Goal: Obtain resource: Download file/media

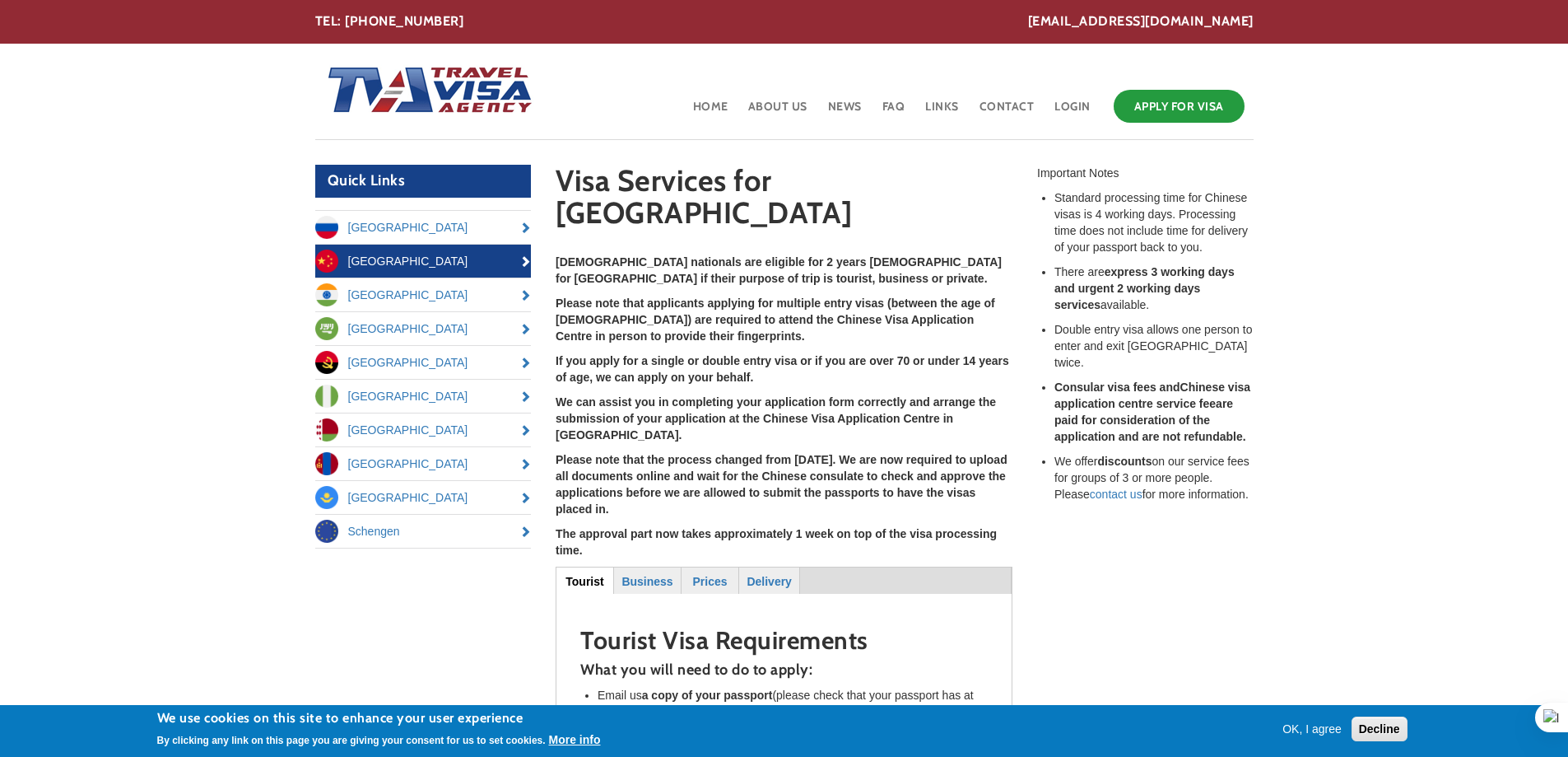
scroll to position [247, 0]
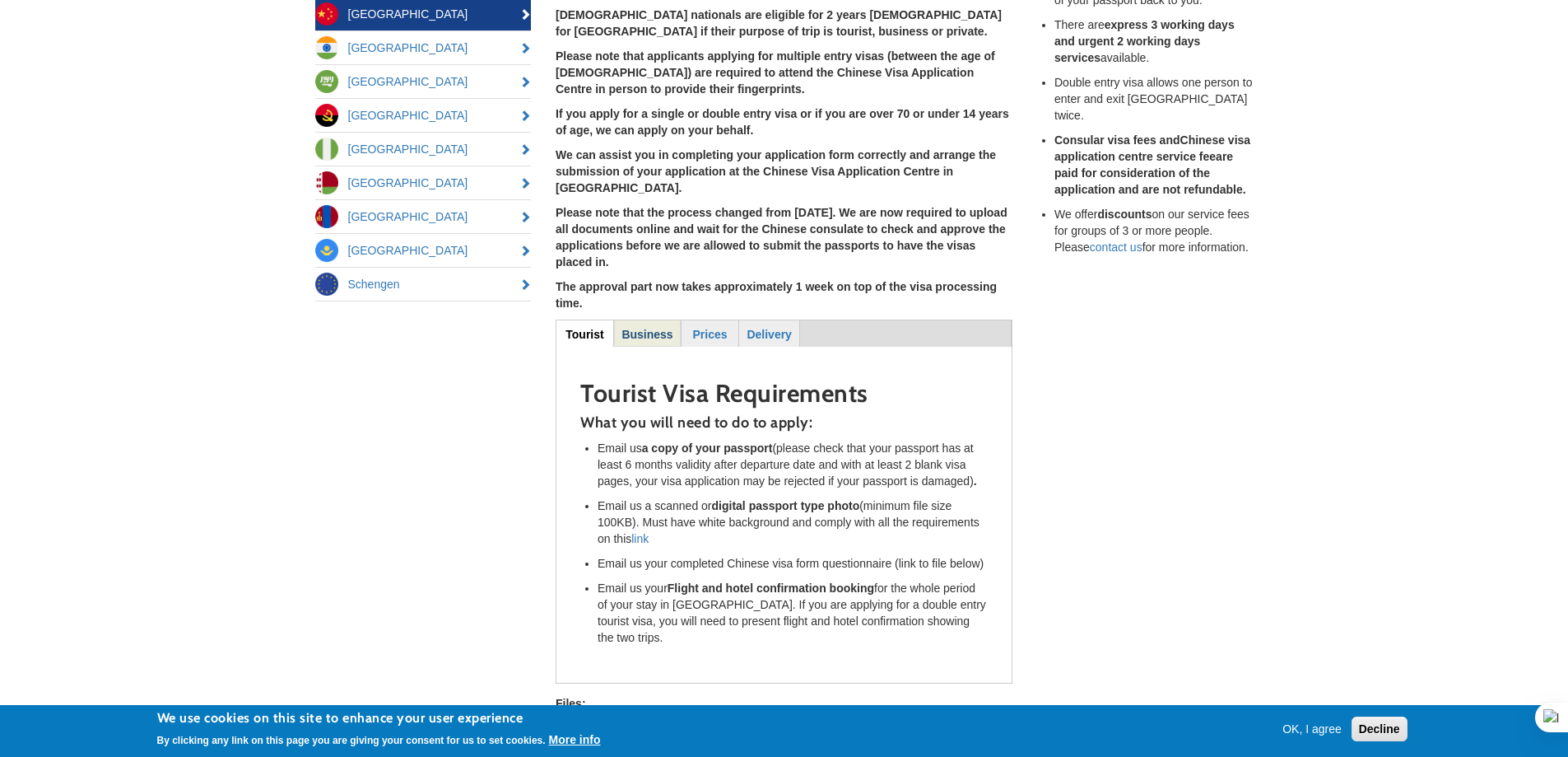
click at [653, 328] on strong "Business" at bounding box center [646, 334] width 51 height 13
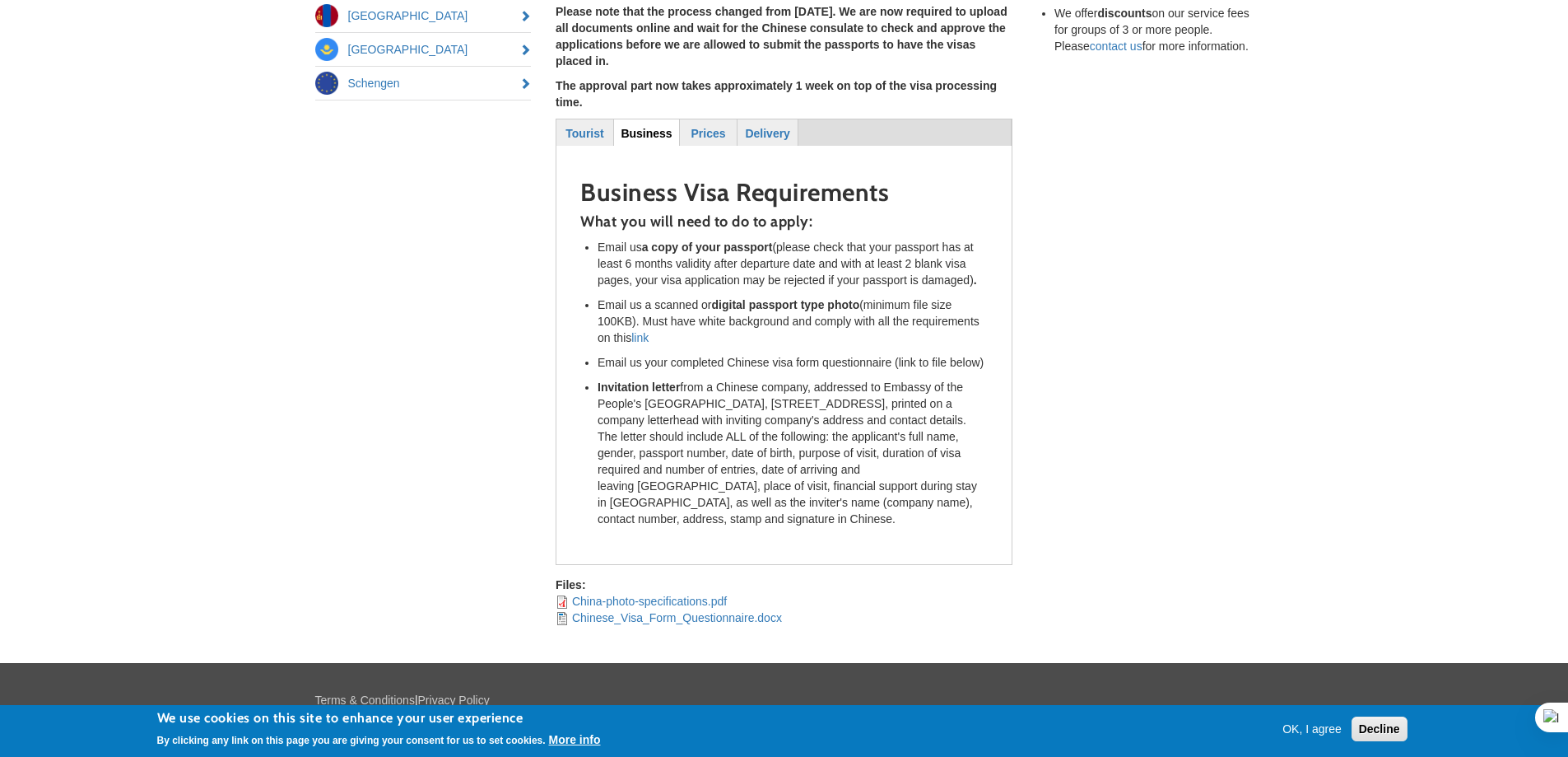
scroll to position [300, 0]
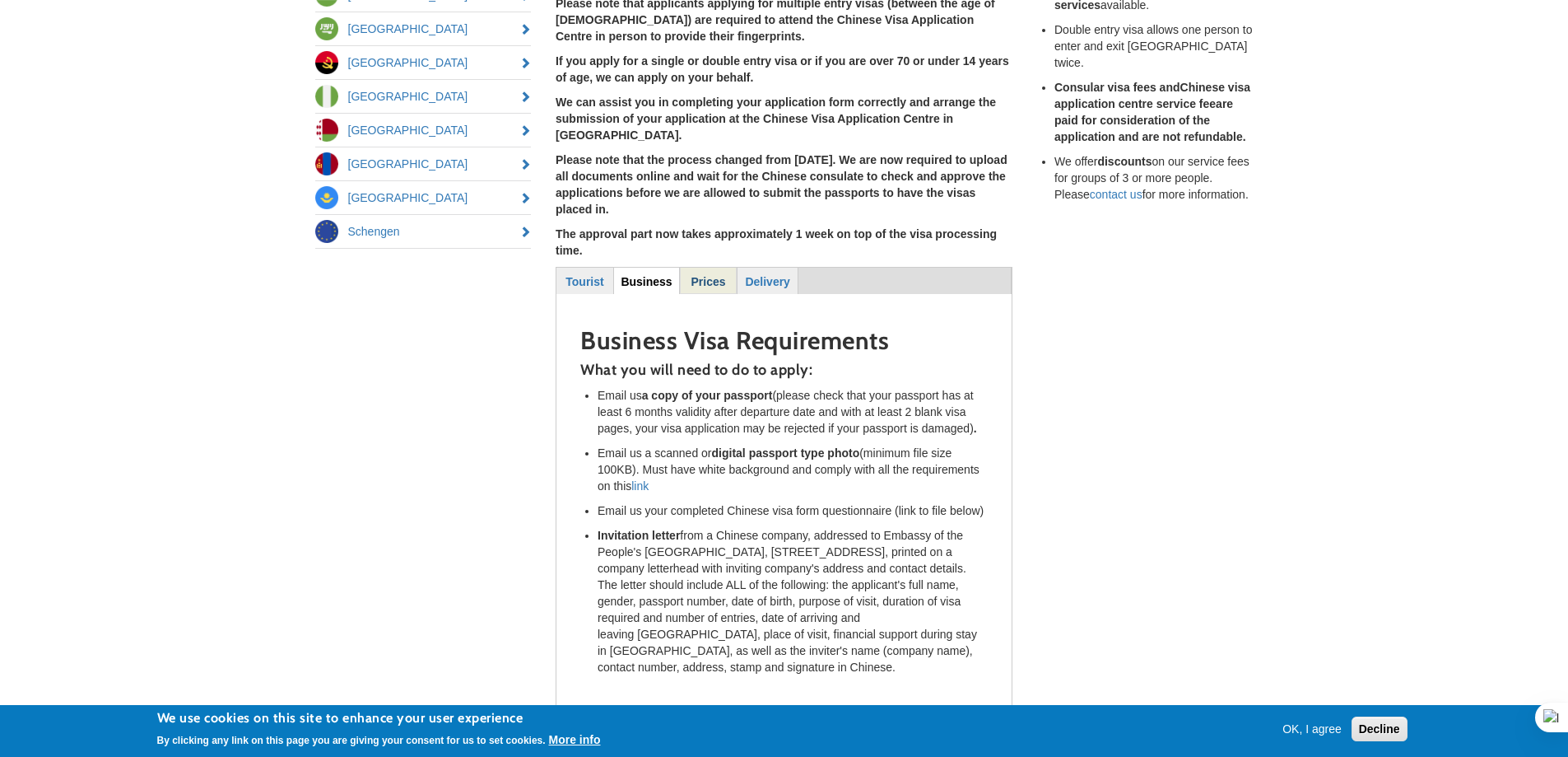
click at [701, 275] on strong "Prices" at bounding box center [709, 281] width 35 height 13
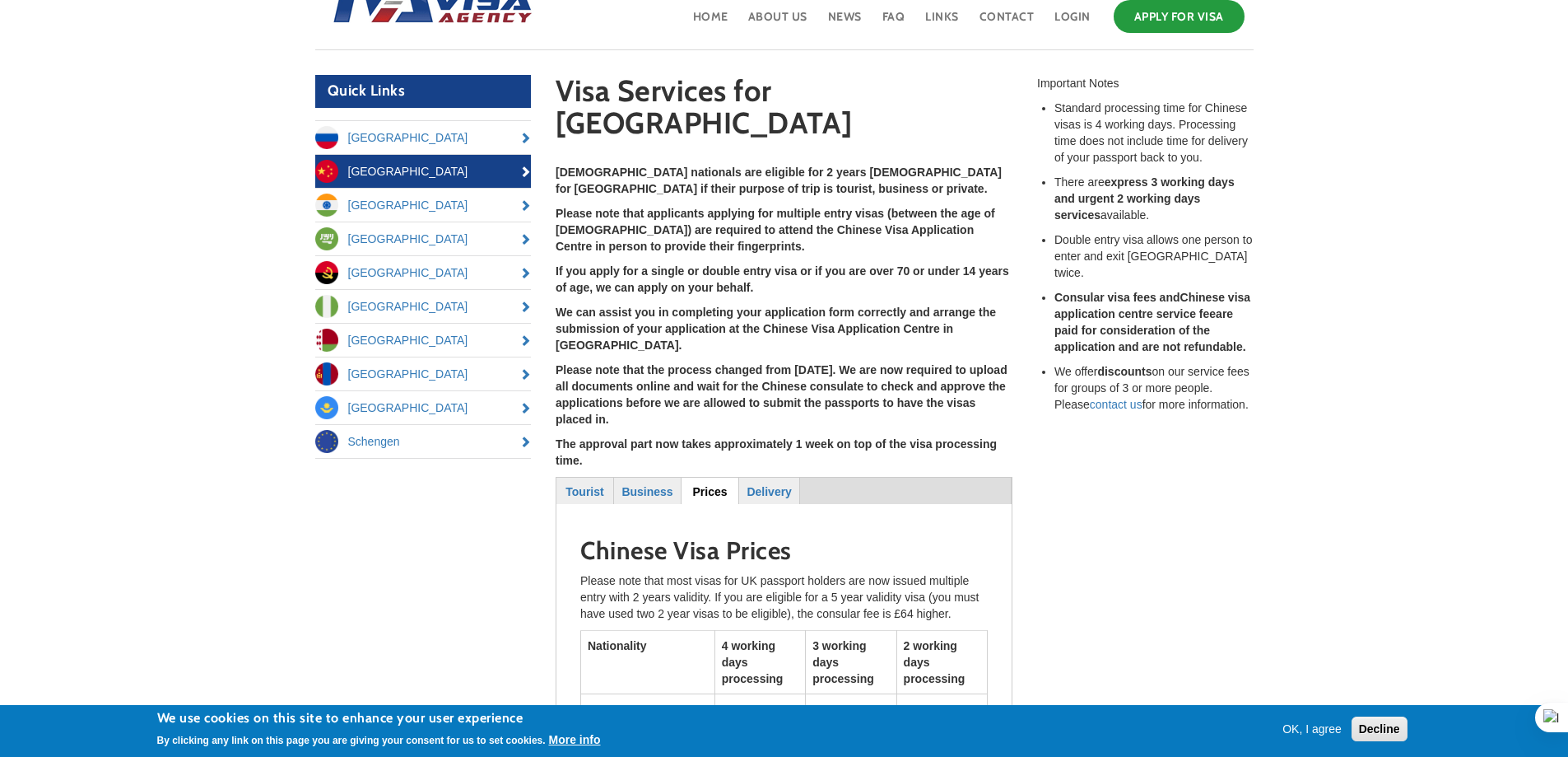
scroll to position [247, 0]
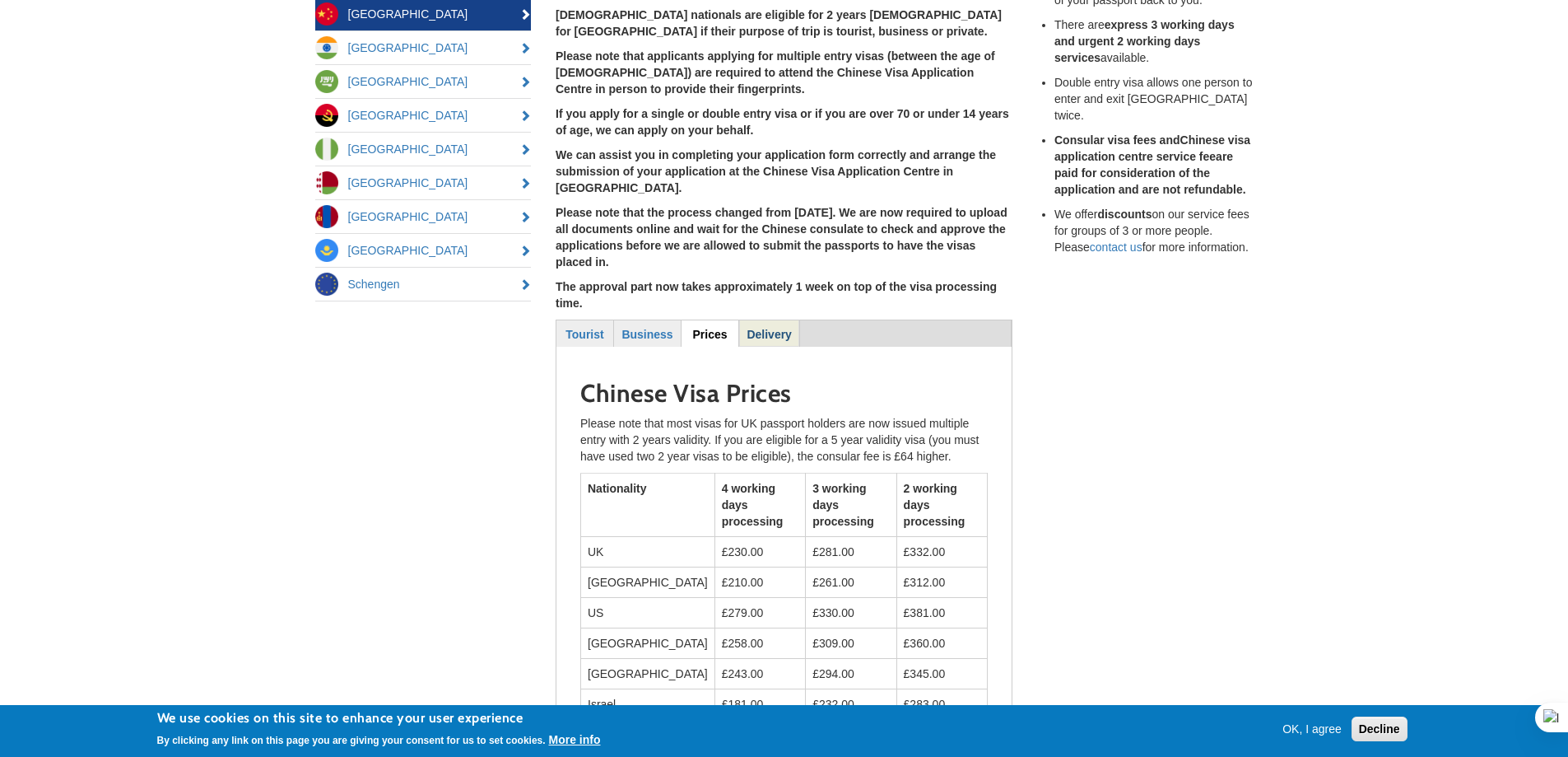
click at [769, 328] on strong "Delivery" at bounding box center [769, 334] width 45 height 13
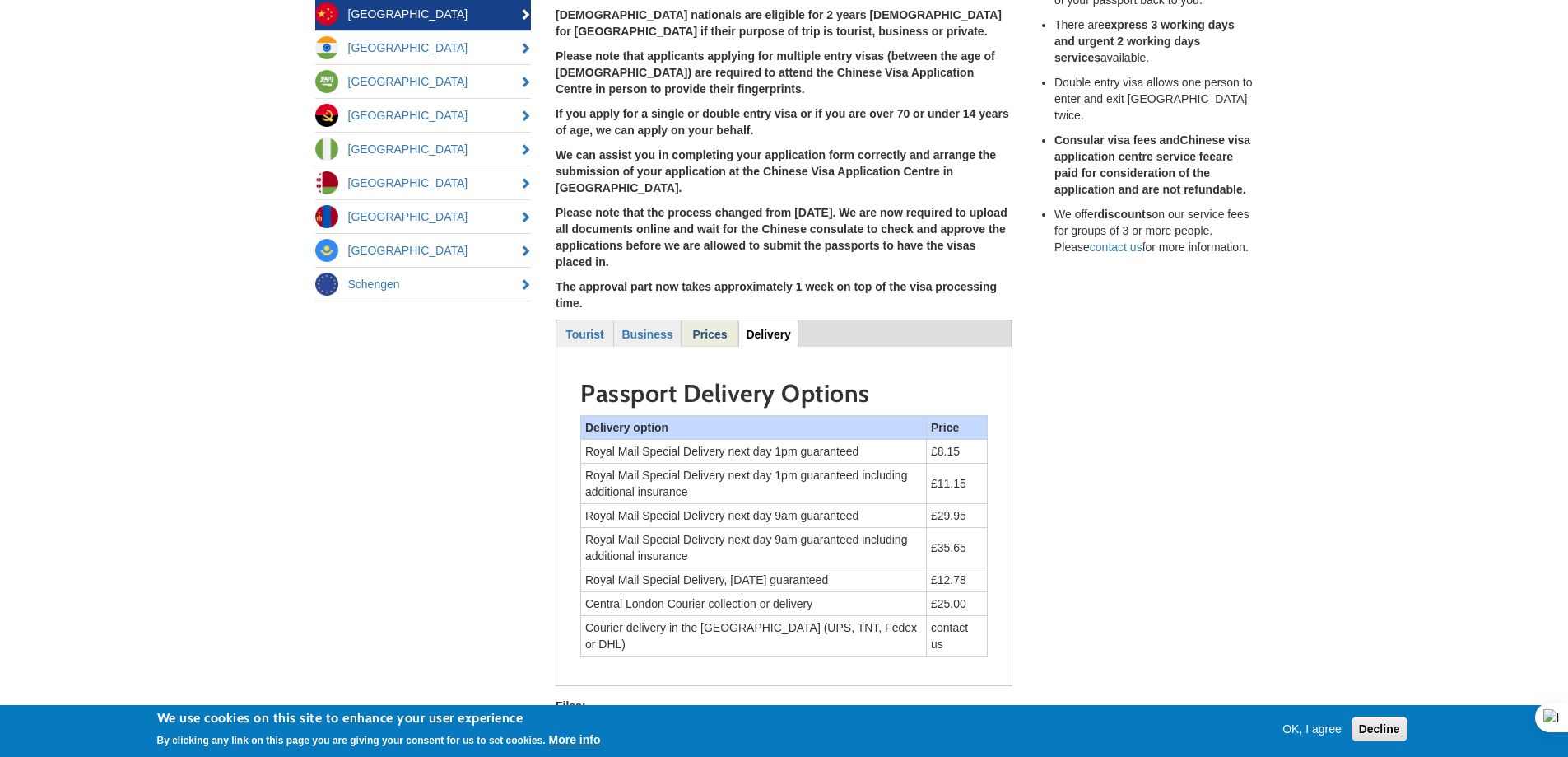
click at [714, 328] on strong "Prices" at bounding box center [710, 334] width 35 height 13
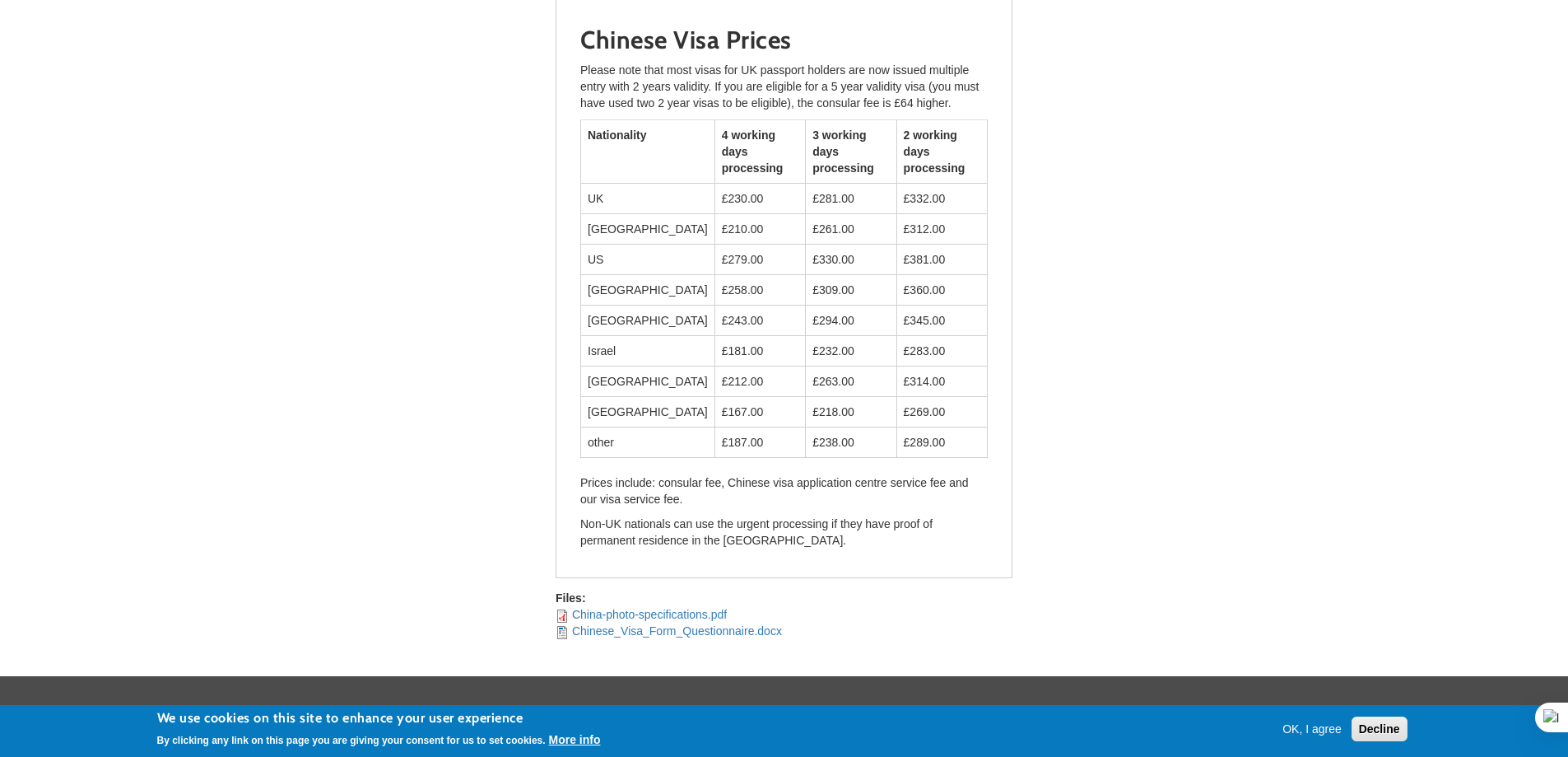
scroll to position [614, 0]
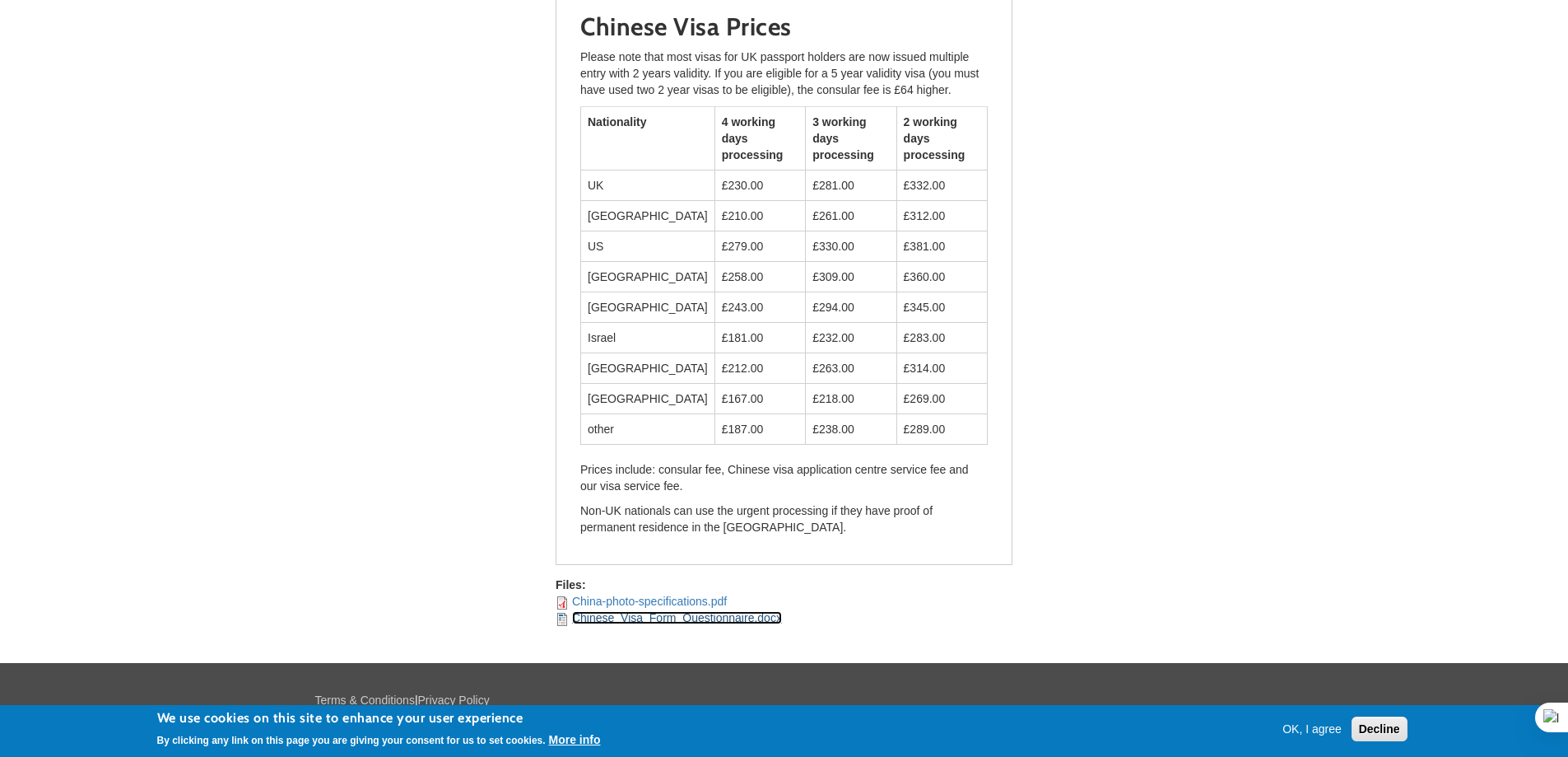
click at [673, 612] on link "Chinese_Visa_Form_Questionnaire.docx" at bounding box center [677, 618] width 210 height 13
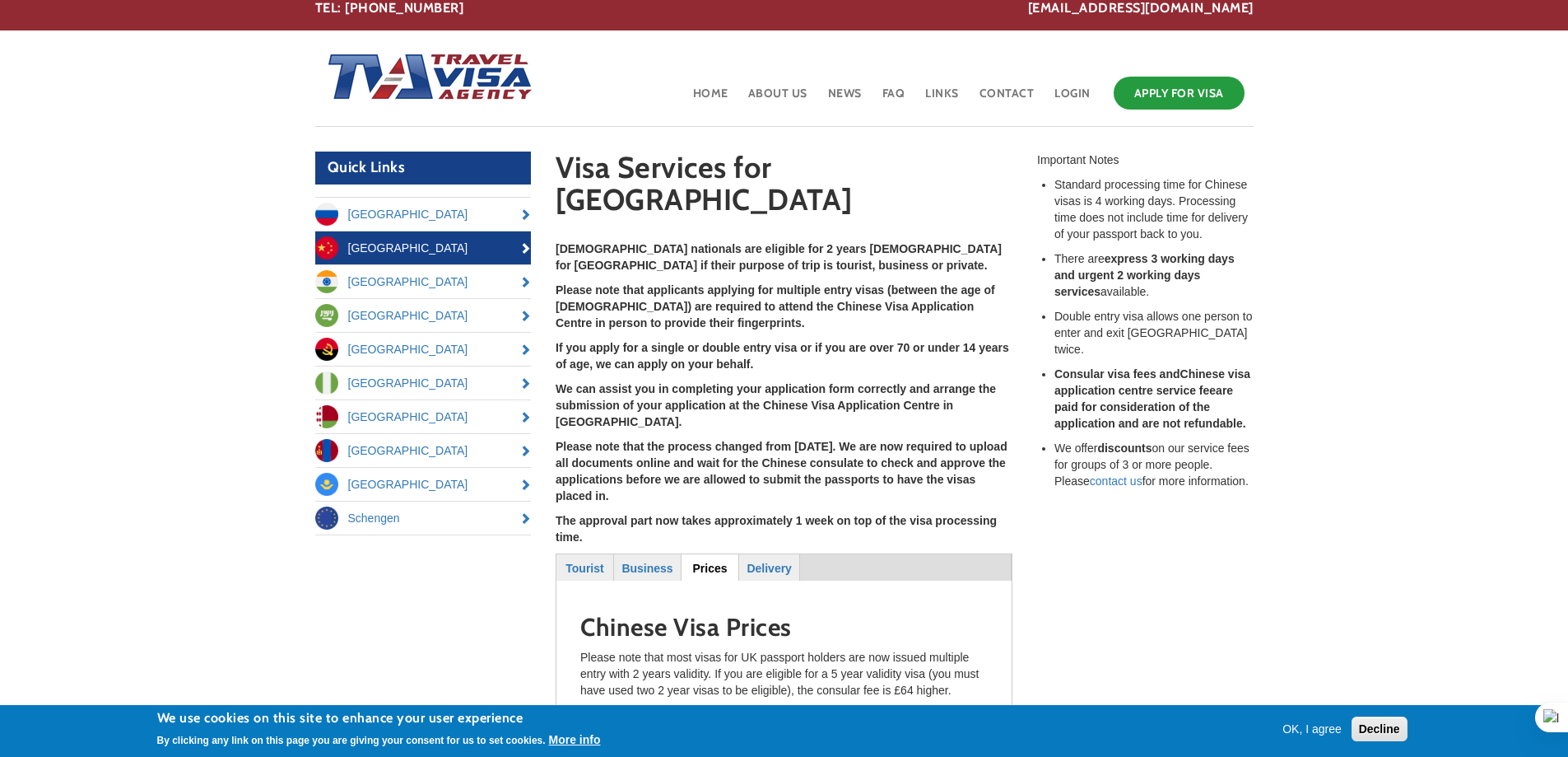
scroll to position [0, 0]
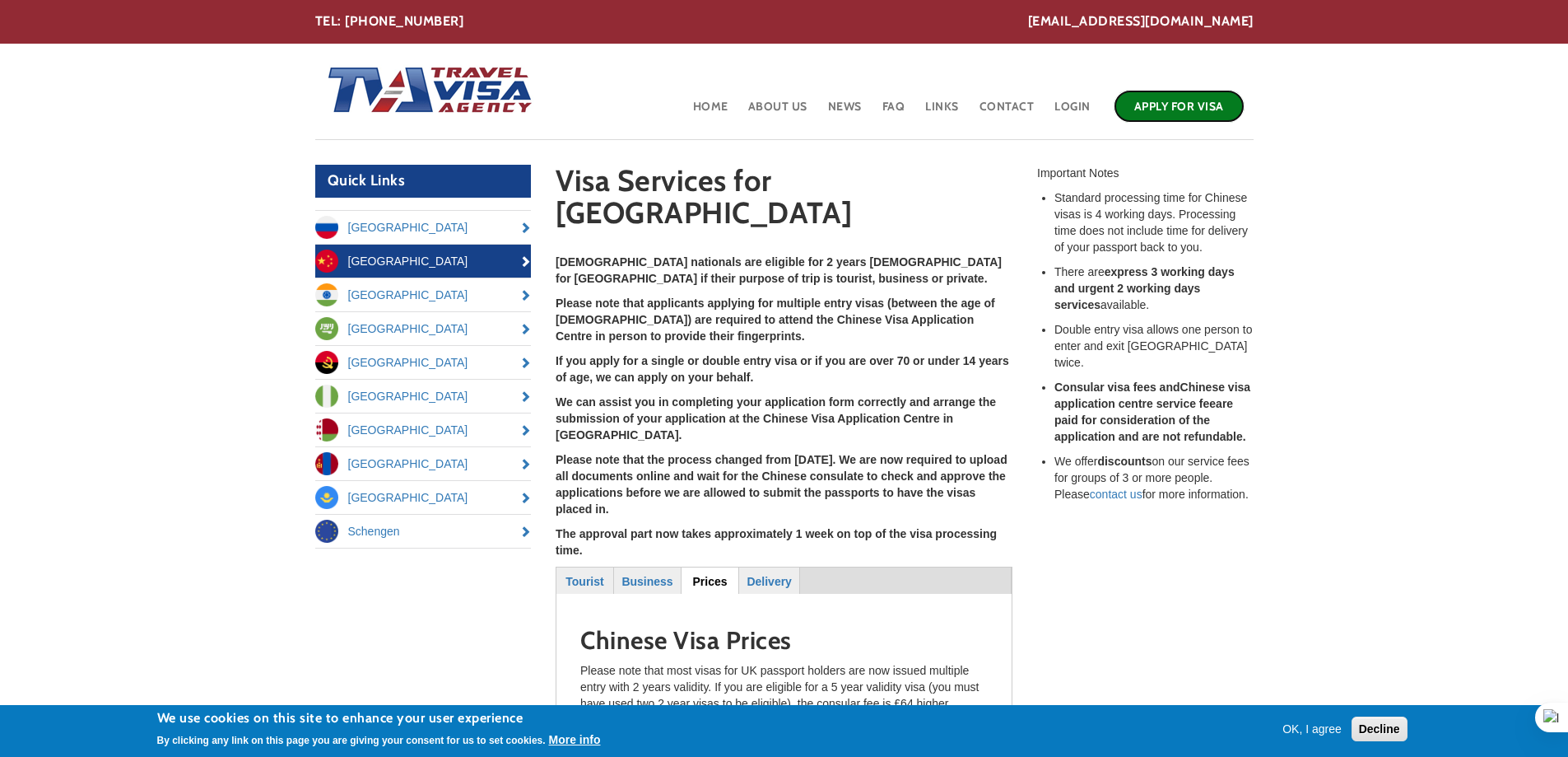
click at [1204, 115] on link "Apply for Visa" at bounding box center [1179, 106] width 130 height 33
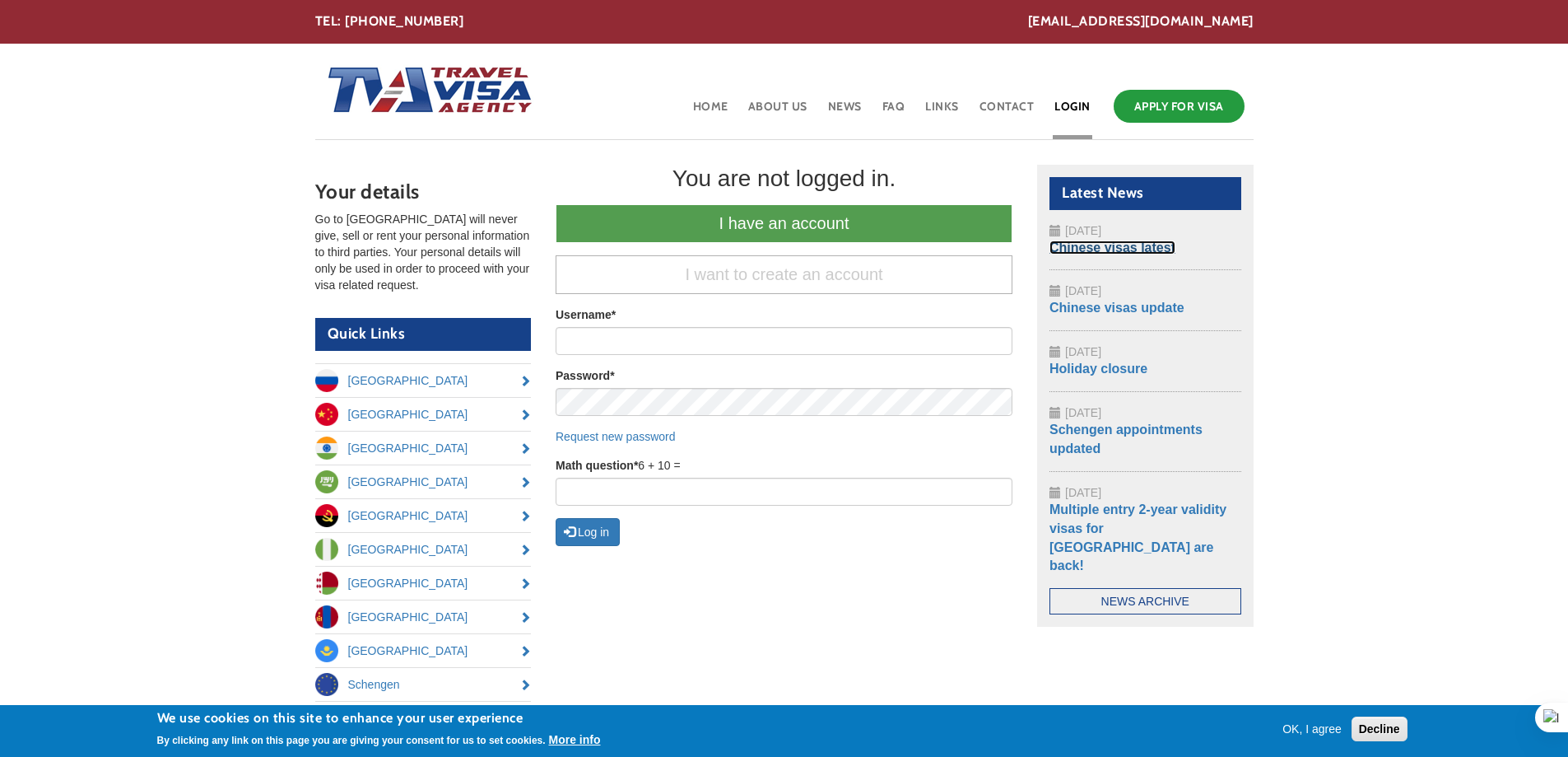
click at [1071, 245] on link "Chinese visas latest" at bounding box center [1112, 247] width 126 height 14
